Goal: Task Accomplishment & Management: Complete application form

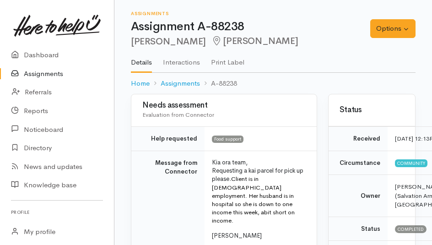
click at [301, 19] on div "Assignments Assignment A-88238 Danielle Hollick Hamilton" at bounding box center [250, 28] width 239 height 35
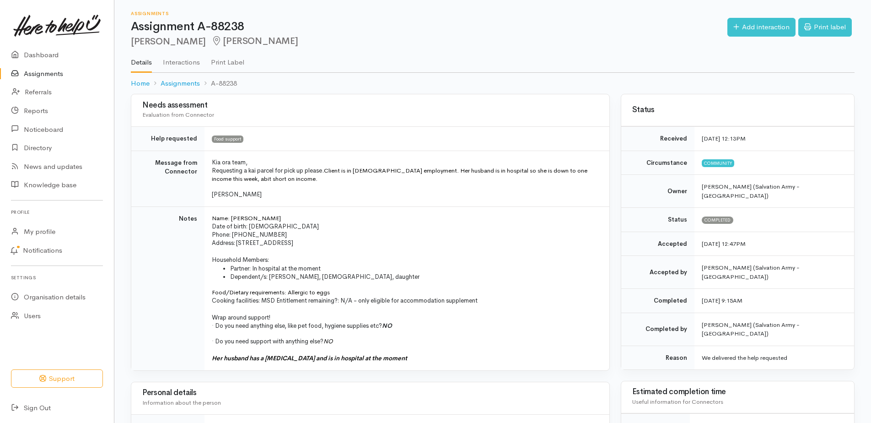
click at [50, 82] on link "Assignments" at bounding box center [57, 74] width 114 height 19
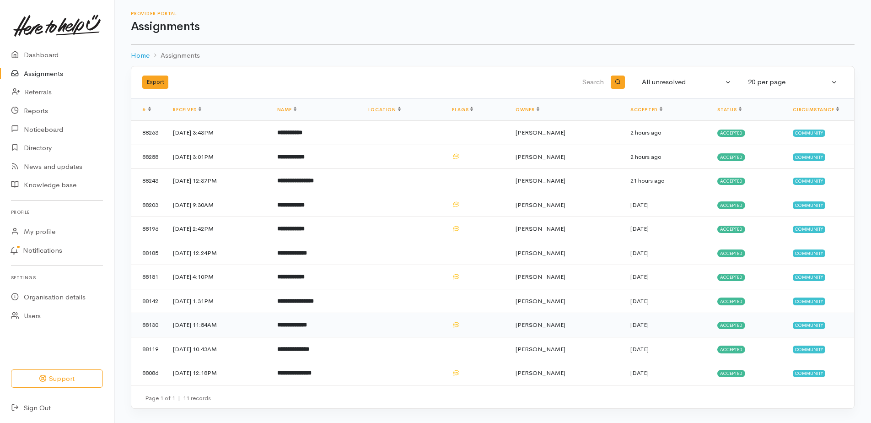
scroll to position [44, 0]
click at [312, 370] on b "**********" at bounding box center [294, 373] width 34 height 6
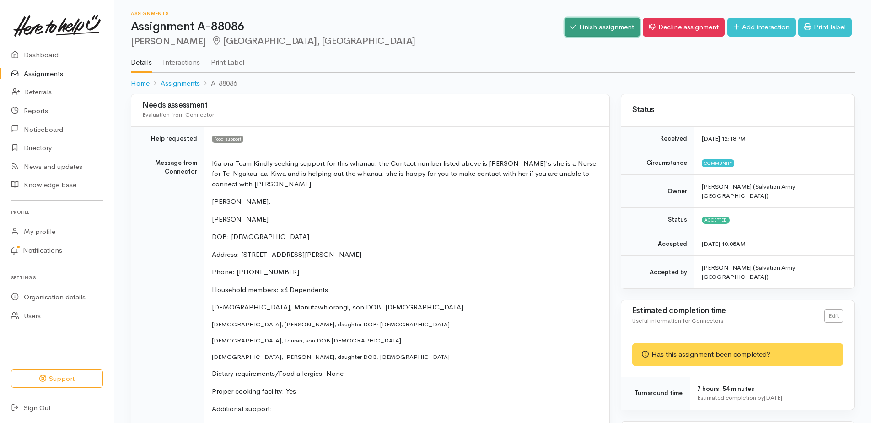
click at [565, 32] on link "Finish assignment" at bounding box center [603, 27] width 76 height 19
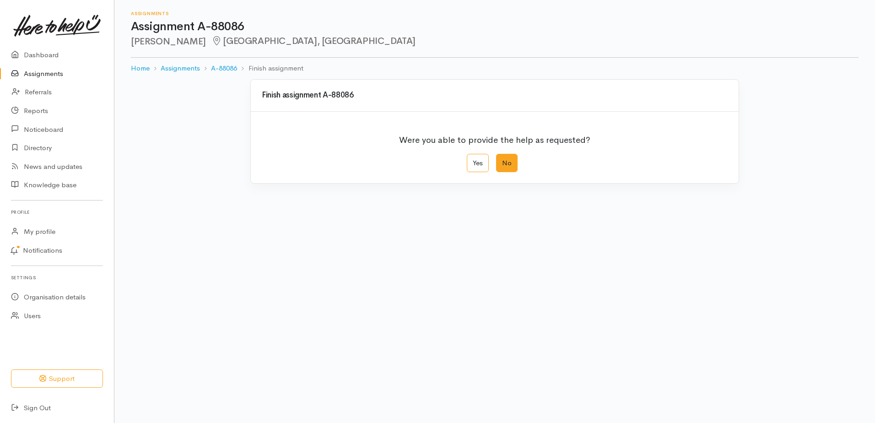
click at [508, 173] on label "No" at bounding box center [507, 163] width 22 height 19
click at [502, 160] on input "No" at bounding box center [499, 157] width 6 height 6
radio input "true"
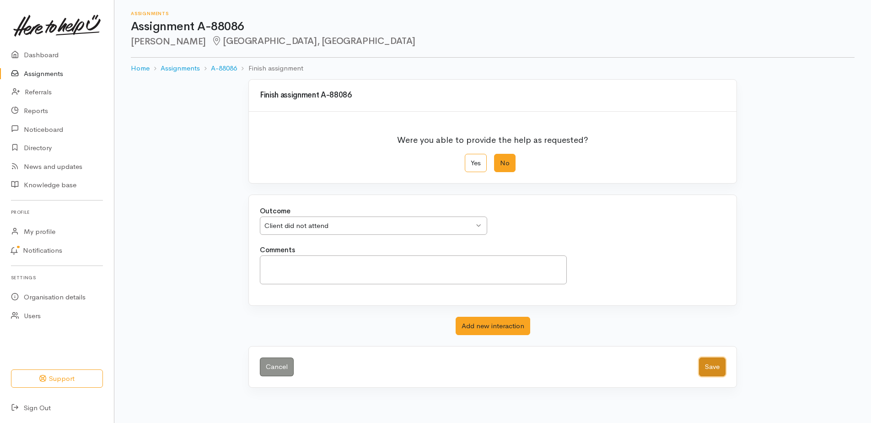
click at [707, 376] on button "Save" at bounding box center [712, 366] width 27 height 19
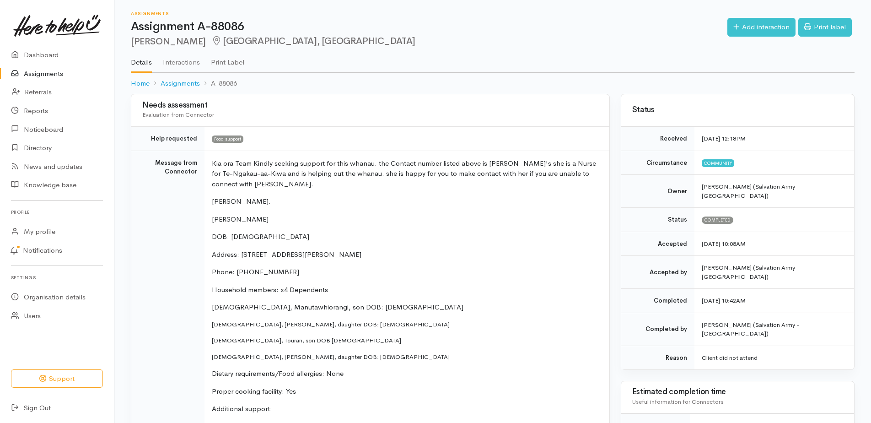
click at [65, 82] on link "Assignments" at bounding box center [57, 74] width 114 height 19
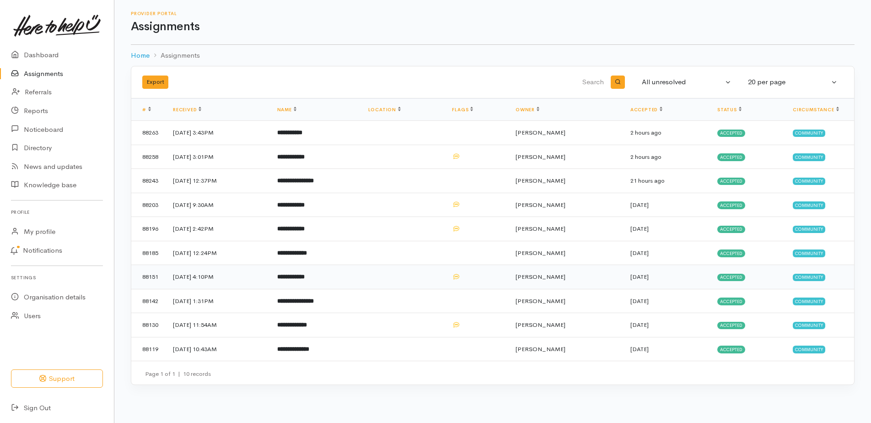
click at [305, 280] on b "**********" at bounding box center [290, 277] width 27 height 6
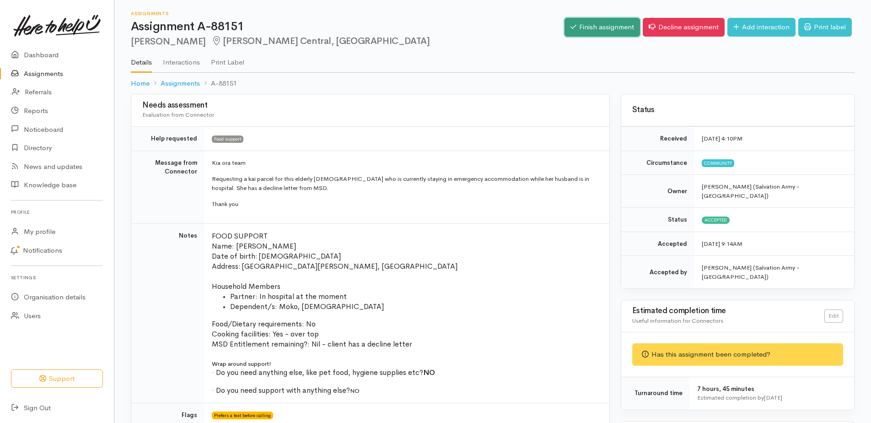
click at [565, 33] on link "Finish assignment" at bounding box center [603, 27] width 76 height 19
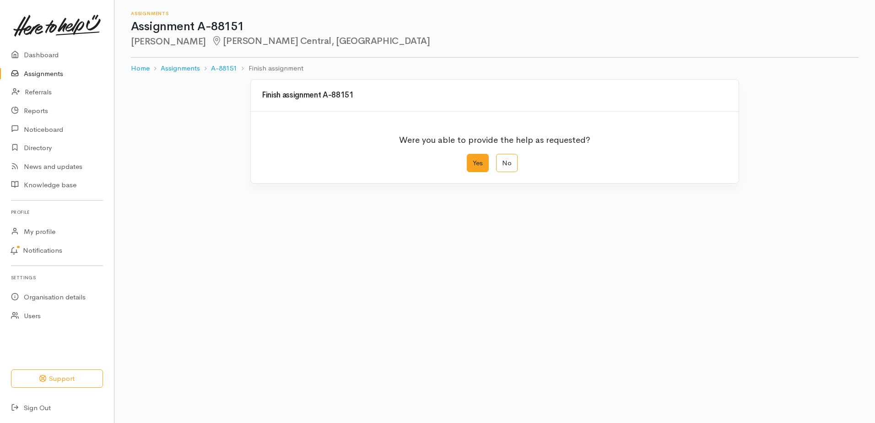
click at [478, 173] on label "Yes" at bounding box center [478, 163] width 22 height 19
click at [473, 160] on input "Yes" at bounding box center [470, 157] width 6 height 6
radio input "true"
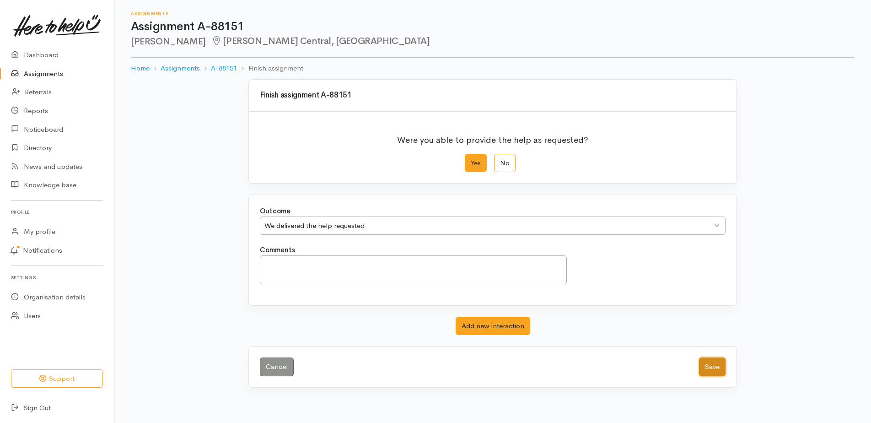
click at [701, 376] on button "Save" at bounding box center [712, 366] width 27 height 19
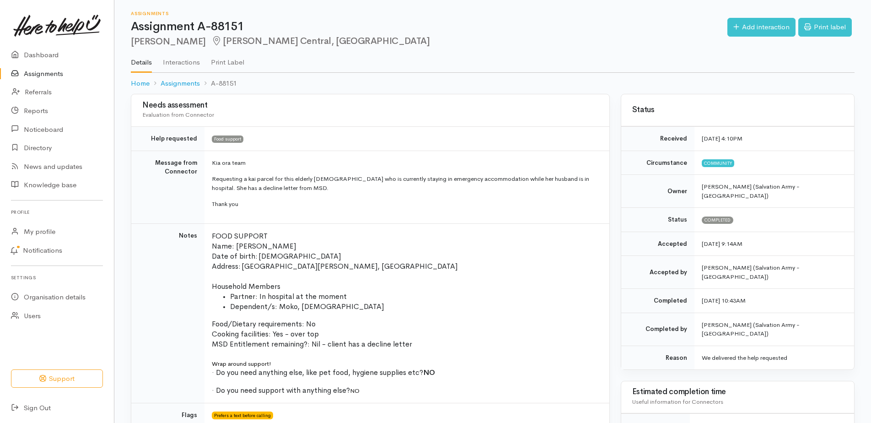
click at [62, 79] on link "Assignments" at bounding box center [57, 74] width 114 height 19
